Goal: Task Accomplishment & Management: Manage account settings

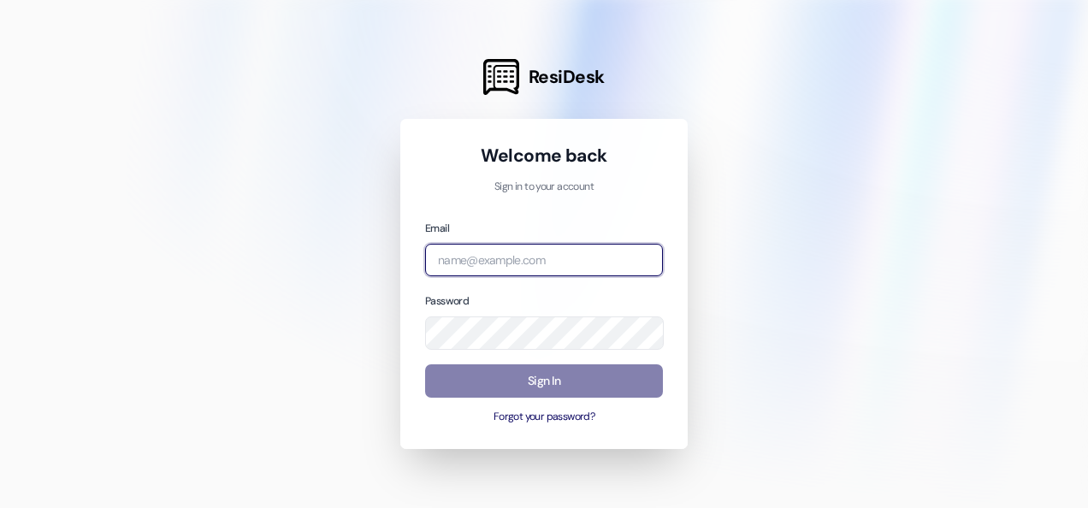
click at [500, 253] on input "email" at bounding box center [544, 260] width 238 height 33
type input "[PERSON_NAME][EMAIL_ADDRESS][PERSON_NAME][DOMAIN_NAME]"
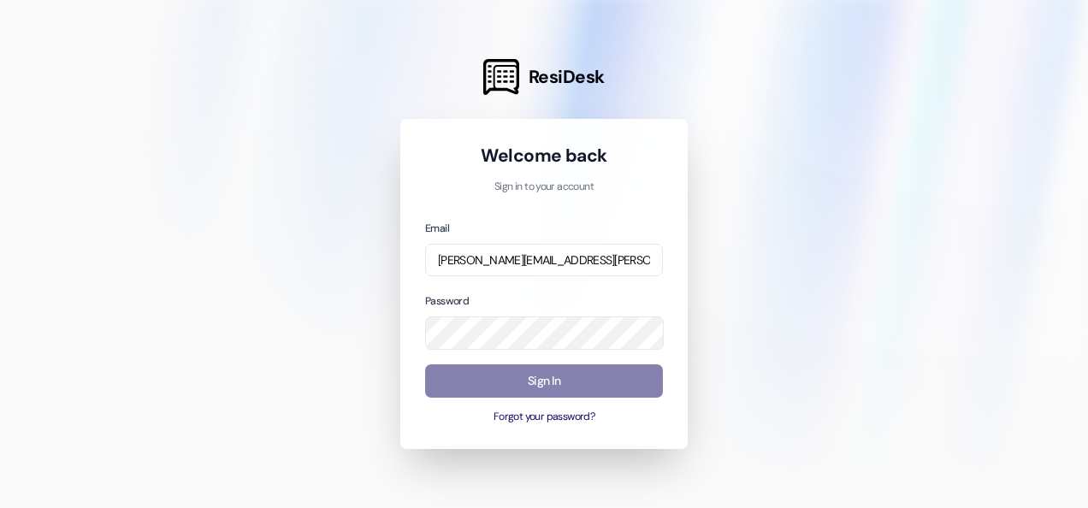
click at [209, 194] on div at bounding box center [544, 254] width 1088 height 508
drag, startPoint x: 310, startPoint y: 306, endPoint x: 428, endPoint y: 307, distance: 118.1
click at [310, 307] on div at bounding box center [544, 254] width 1088 height 508
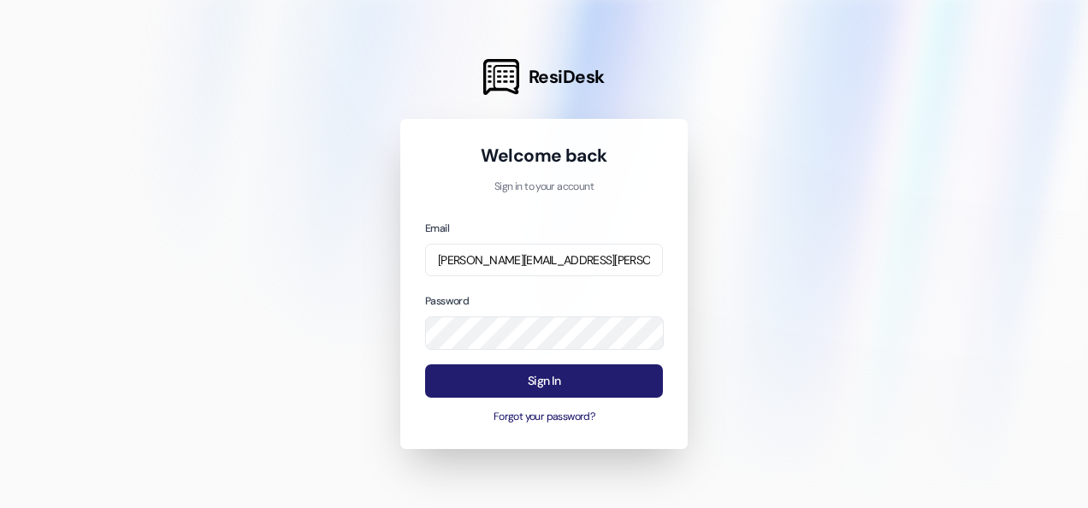
click at [532, 381] on button "Sign In" at bounding box center [544, 380] width 238 height 33
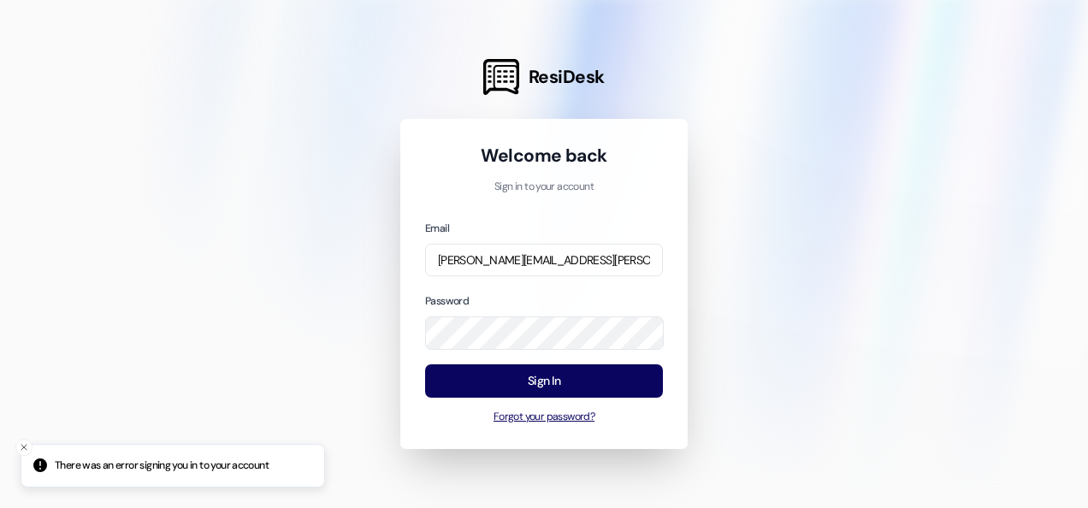
click at [518, 419] on button "Forgot your password?" at bounding box center [544, 417] width 238 height 15
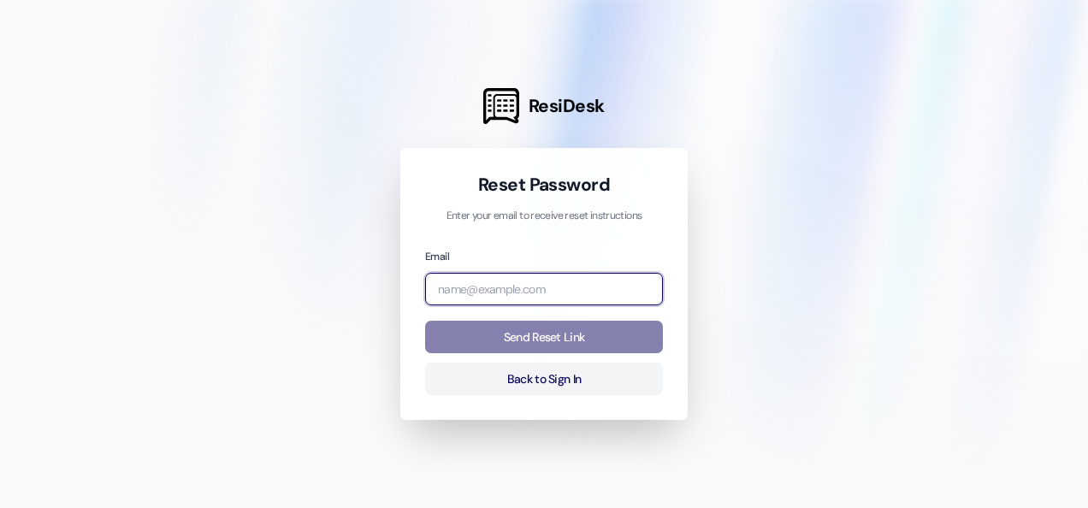
click at [495, 289] on input "email" at bounding box center [544, 289] width 238 height 33
drag, startPoint x: 476, startPoint y: 286, endPoint x: 462, endPoint y: 286, distance: 13.7
click at [476, 286] on input "email" at bounding box center [544, 289] width 238 height 33
type input "[PERSON_NAME][EMAIL_ADDRESS][PERSON_NAME][DOMAIN_NAME]"
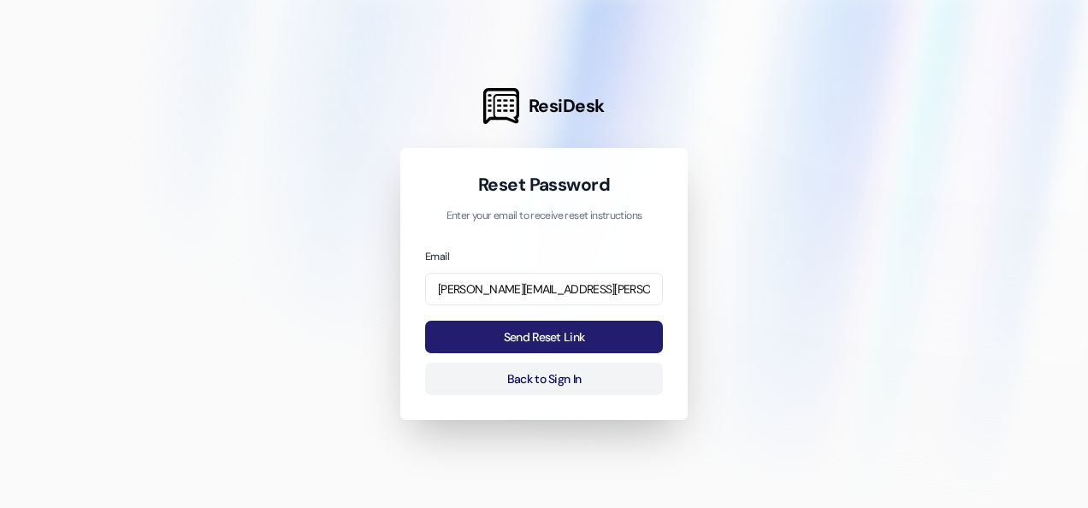
click at [539, 335] on button "Send Reset Link" at bounding box center [544, 337] width 238 height 33
